Goal: Task Accomplishment & Management: Use online tool/utility

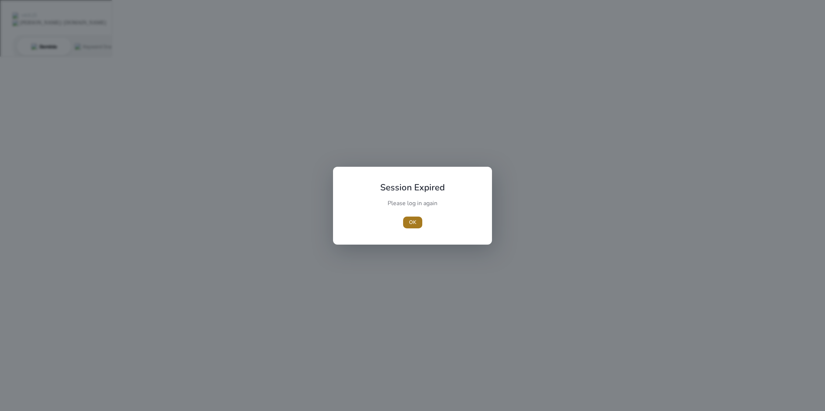
click at [416, 222] on span "button" at bounding box center [412, 223] width 19 height 18
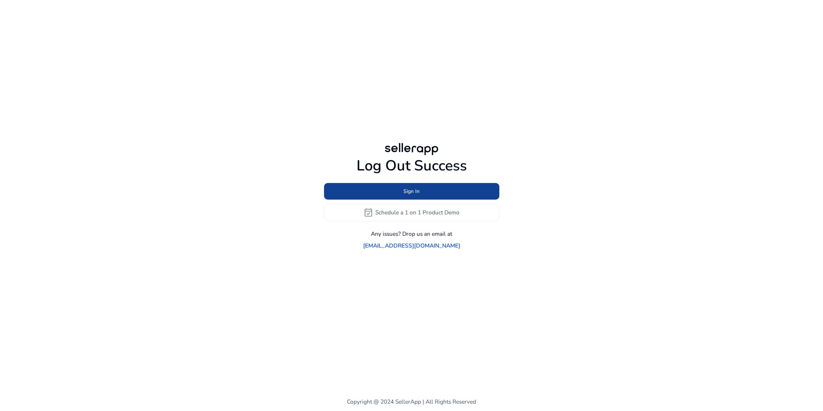
click at [409, 195] on span "Sign In" at bounding box center [411, 191] width 16 height 8
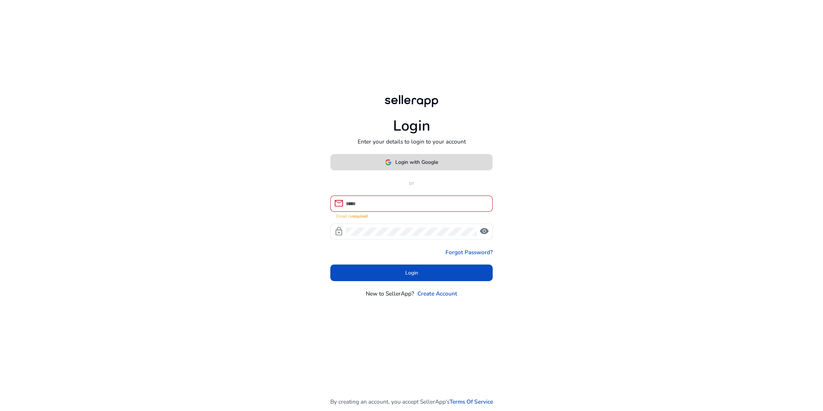
click at [406, 166] on span "Login with Google" at bounding box center [416, 162] width 43 height 8
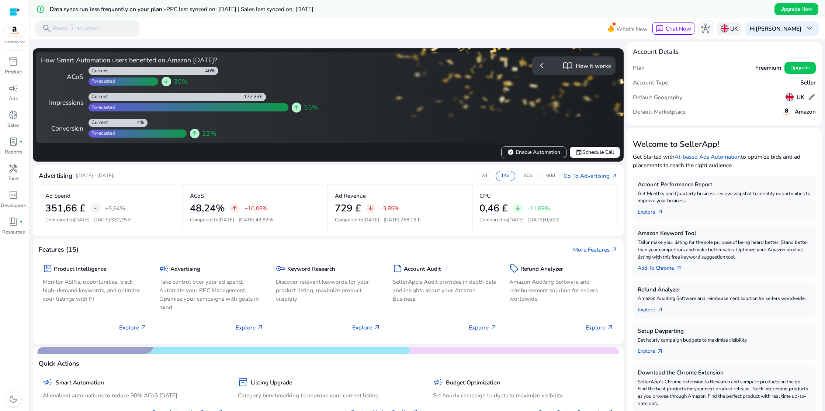
click at [735, 29] on p "UK" at bounding box center [735, 28] width 8 height 13
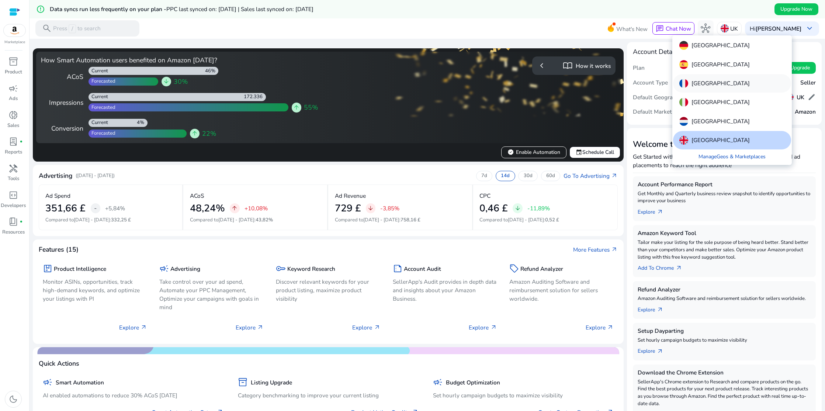
click at [708, 83] on p "[GEOGRAPHIC_DATA]" at bounding box center [721, 83] width 58 height 9
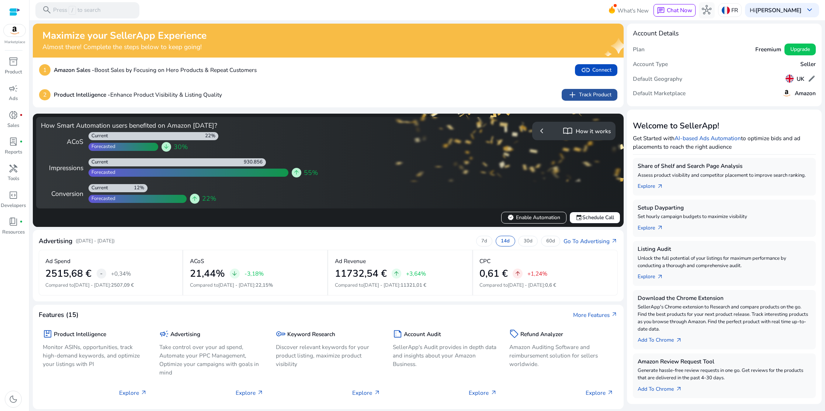
click at [580, 98] on span "add Track Product" at bounding box center [590, 95] width 44 height 10
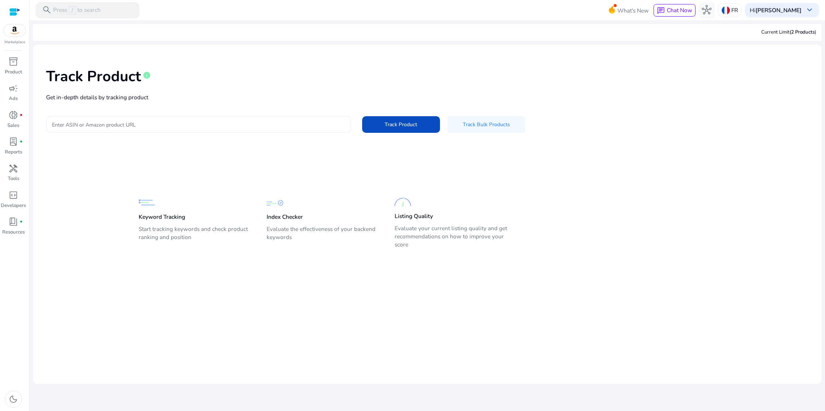
click at [211, 128] on input "Enter ASIN or Amazon product URL" at bounding box center [198, 124] width 293 height 8
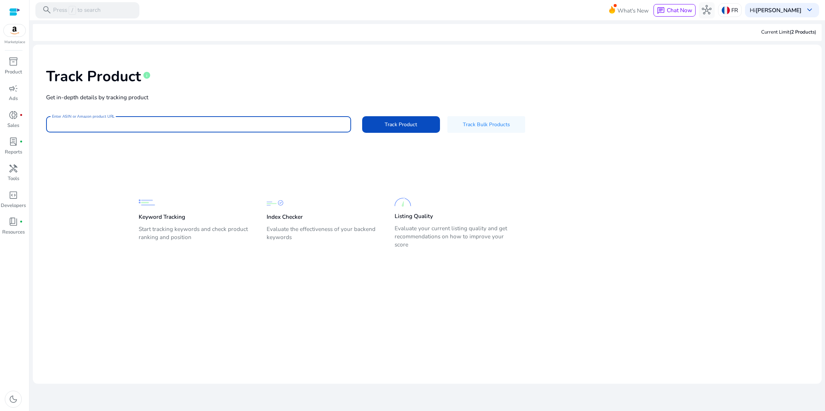
type input "**********"
click at [377, 126] on span at bounding box center [401, 125] width 78 height 18
